Goal: Transaction & Acquisition: Purchase product/service

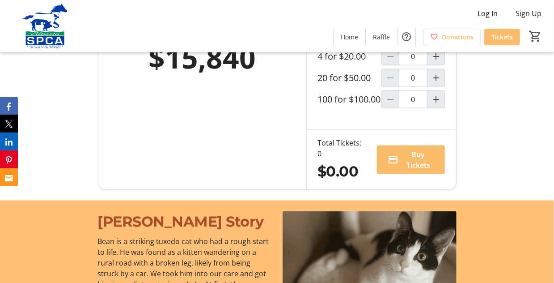
scroll to position [626, 0]
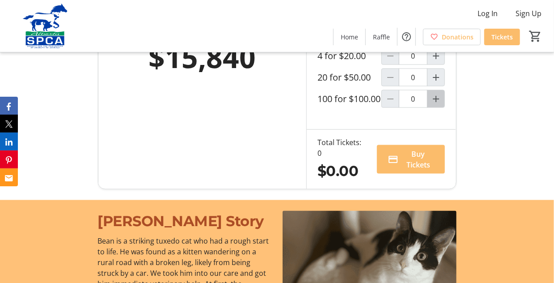
click at [438, 104] on mat-icon "Increment by one" at bounding box center [436, 99] width 11 height 11
type input "1"
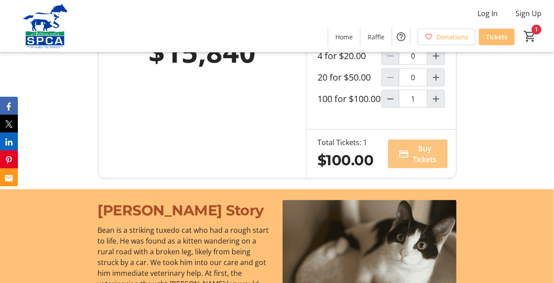
click at [425, 165] on span "Buy Tickets" at bounding box center [425, 153] width 24 height 21
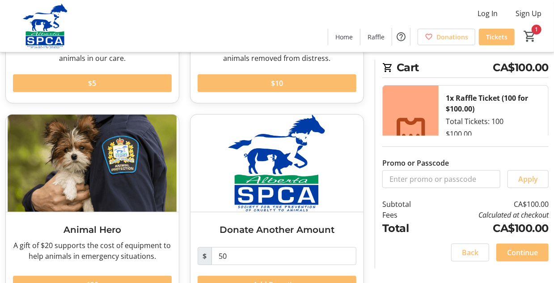
scroll to position [217, 0]
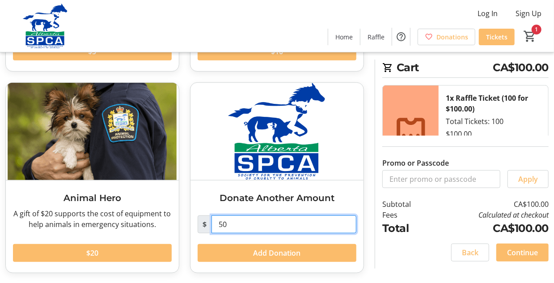
click at [231, 225] on input "50" at bounding box center [284, 224] width 145 height 18
type input "5"
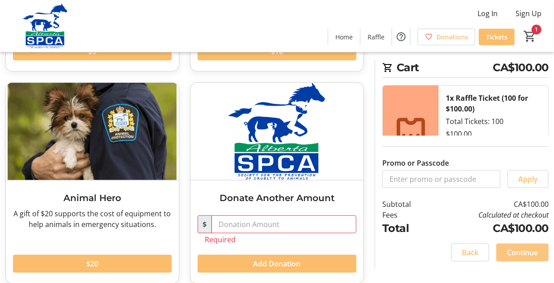
click at [508, 246] on span at bounding box center [523, 252] width 52 height 21
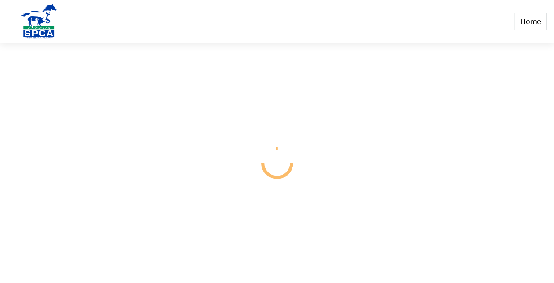
select select "CA"
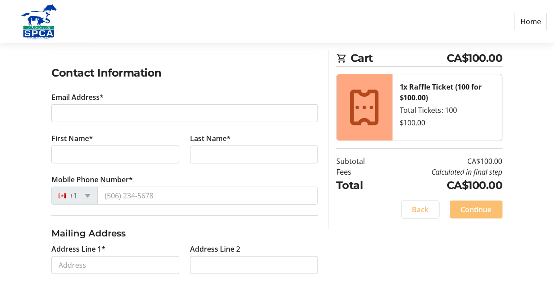
scroll to position [134, 0]
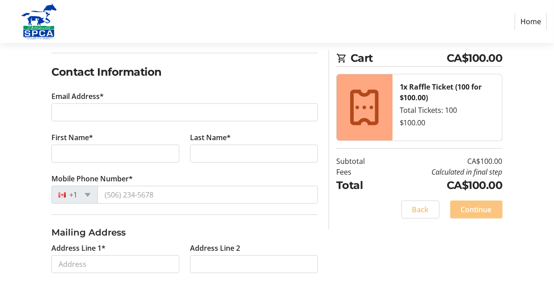
click at [473, 208] on span "Continue" at bounding box center [476, 209] width 31 height 11
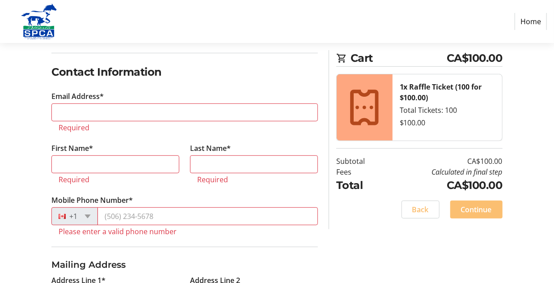
scroll to position [167, 0]
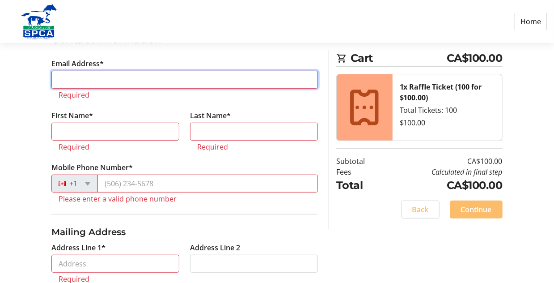
click at [81, 75] on input "Email Address*" at bounding box center [184, 80] width 267 height 18
type input "[EMAIL_ADDRESS][PERSON_NAME][DOMAIN_NAME]"
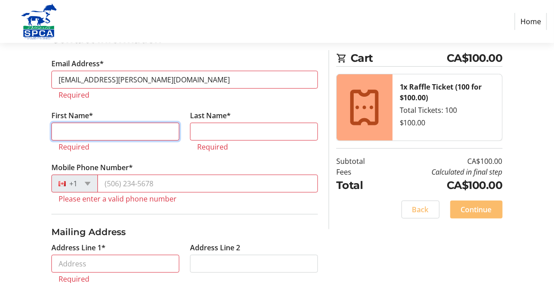
type input "Bill"
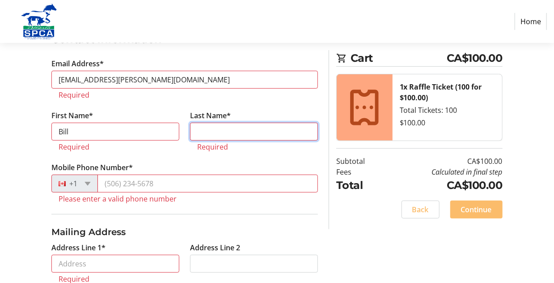
type input "[PERSON_NAME]"
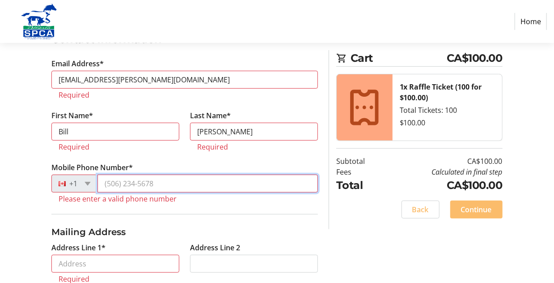
type input "[PHONE_NUMBER]"
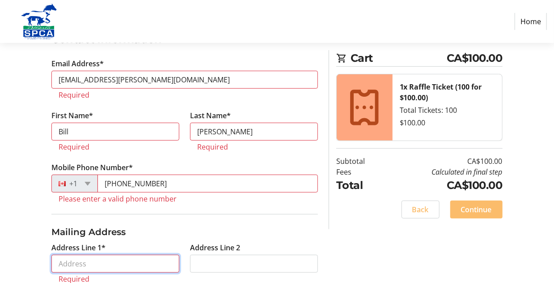
type input "18 Highland Cres."
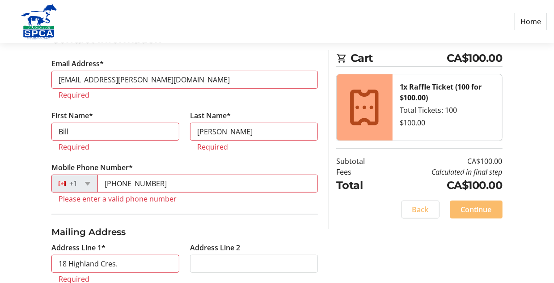
type input "St. [PERSON_NAME]"
select select "AB"
type input "T8N 6K1"
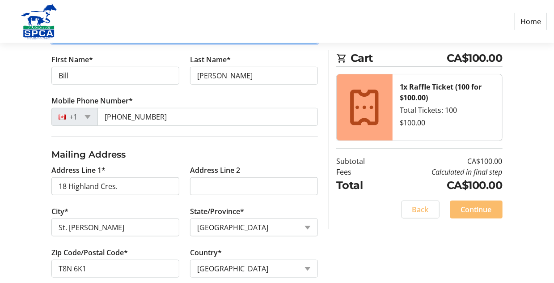
scroll to position [256, 0]
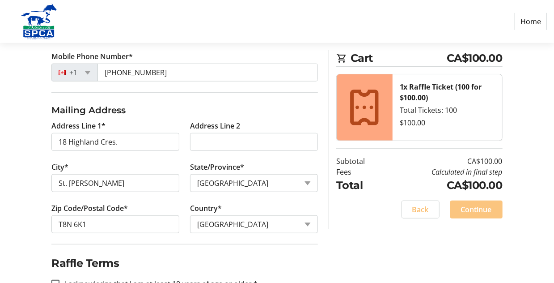
click at [472, 205] on span "Continue" at bounding box center [476, 209] width 31 height 11
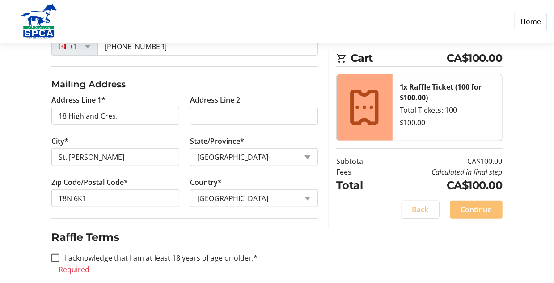
scroll to position [292, 0]
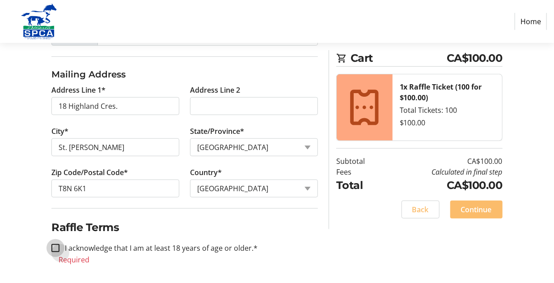
click at [55, 244] on input "I acknowledge that I am at least 18 years of age or older.*" at bounding box center [55, 248] width 8 height 8
checkbox input "true"
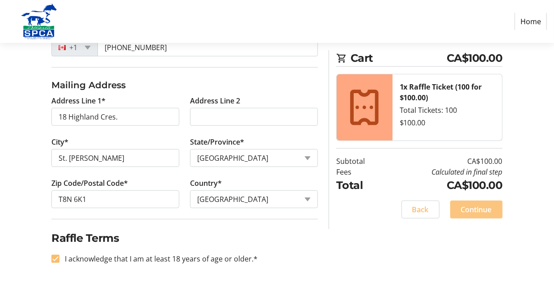
click at [470, 207] on span "Continue" at bounding box center [476, 209] width 31 height 11
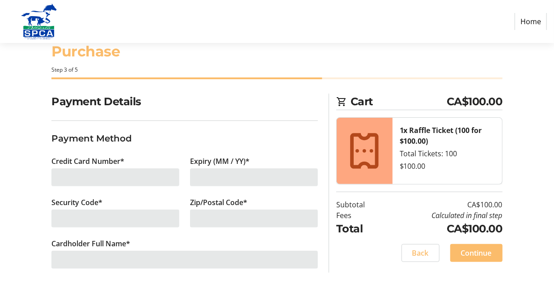
scroll to position [30, 0]
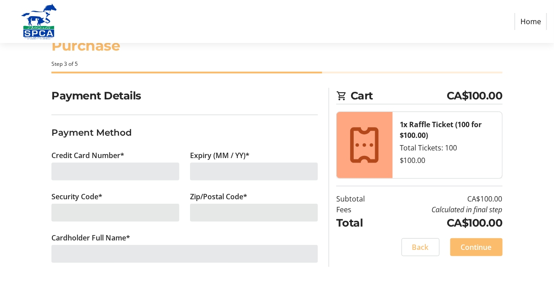
click at [149, 172] on div at bounding box center [115, 171] width 128 height 18
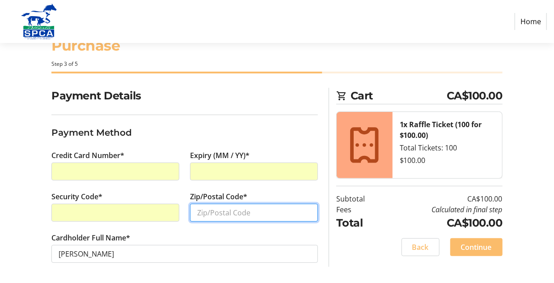
click at [204, 211] on input "Zip/Postal Code*" at bounding box center [254, 213] width 128 height 18
type input "t8n6k1"
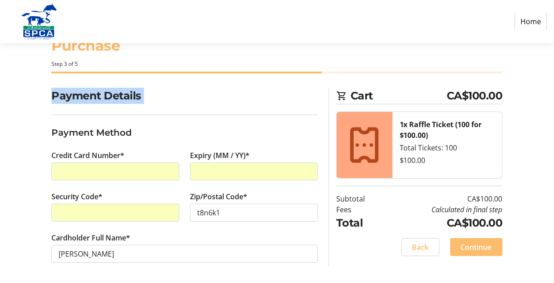
drag, startPoint x: 33, startPoint y: 115, endPoint x: 29, endPoint y: 122, distance: 7.8
click at [29, 122] on div "Payment Details Payment Method Credit Card Number* Expiry (MM / YY)* Security C…" at bounding box center [277, 186] width 554 height 196
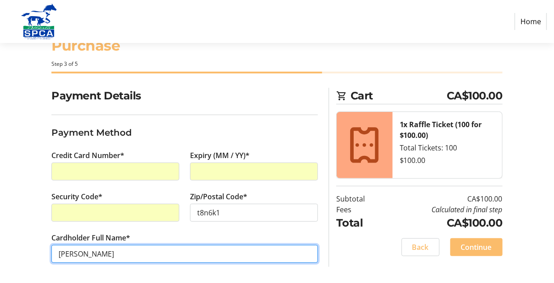
click at [56, 245] on input "[PERSON_NAME]" at bounding box center [184, 254] width 267 height 18
type input "[PERSON_NAME] HergottBill [PERSON_NAME]"
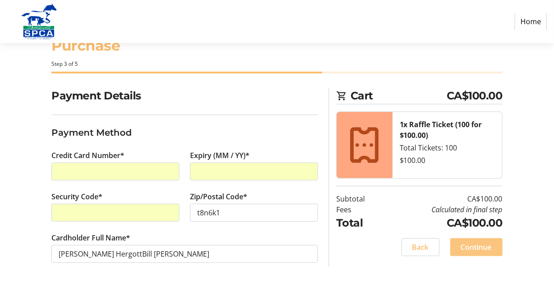
click at [469, 242] on span "Continue" at bounding box center [476, 247] width 31 height 11
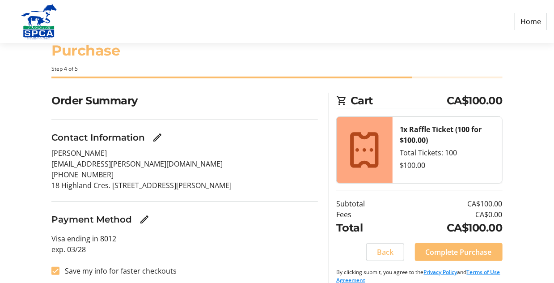
scroll to position [36, 0]
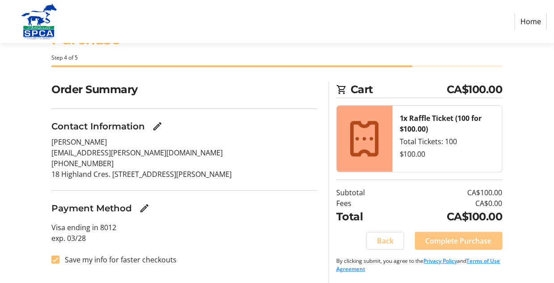
click at [452, 237] on span "Complete Purchase" at bounding box center [459, 240] width 66 height 11
